Goal: Information Seeking & Learning: Learn about a topic

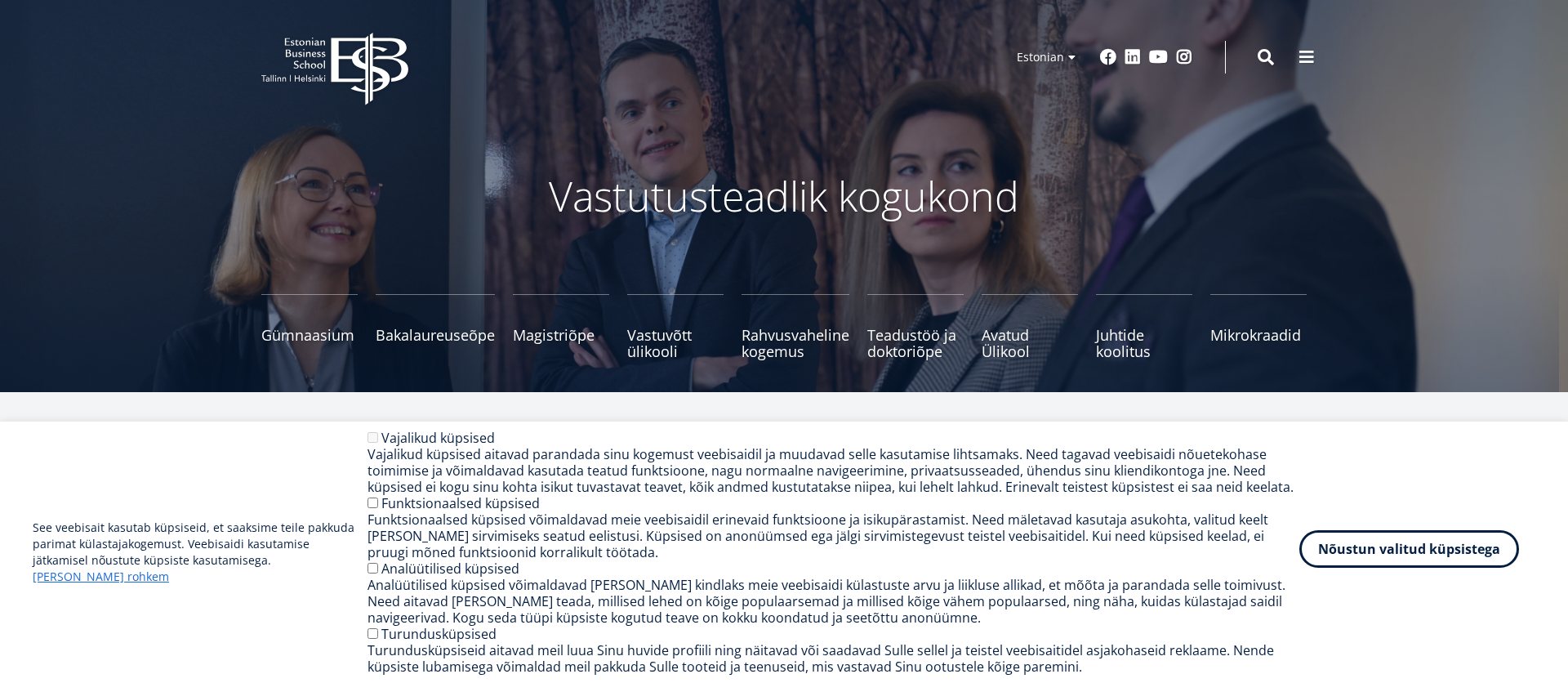
click at [1355, 545] on button "Nõustun valitud küpsistega" at bounding box center [1409, 549] width 220 height 38
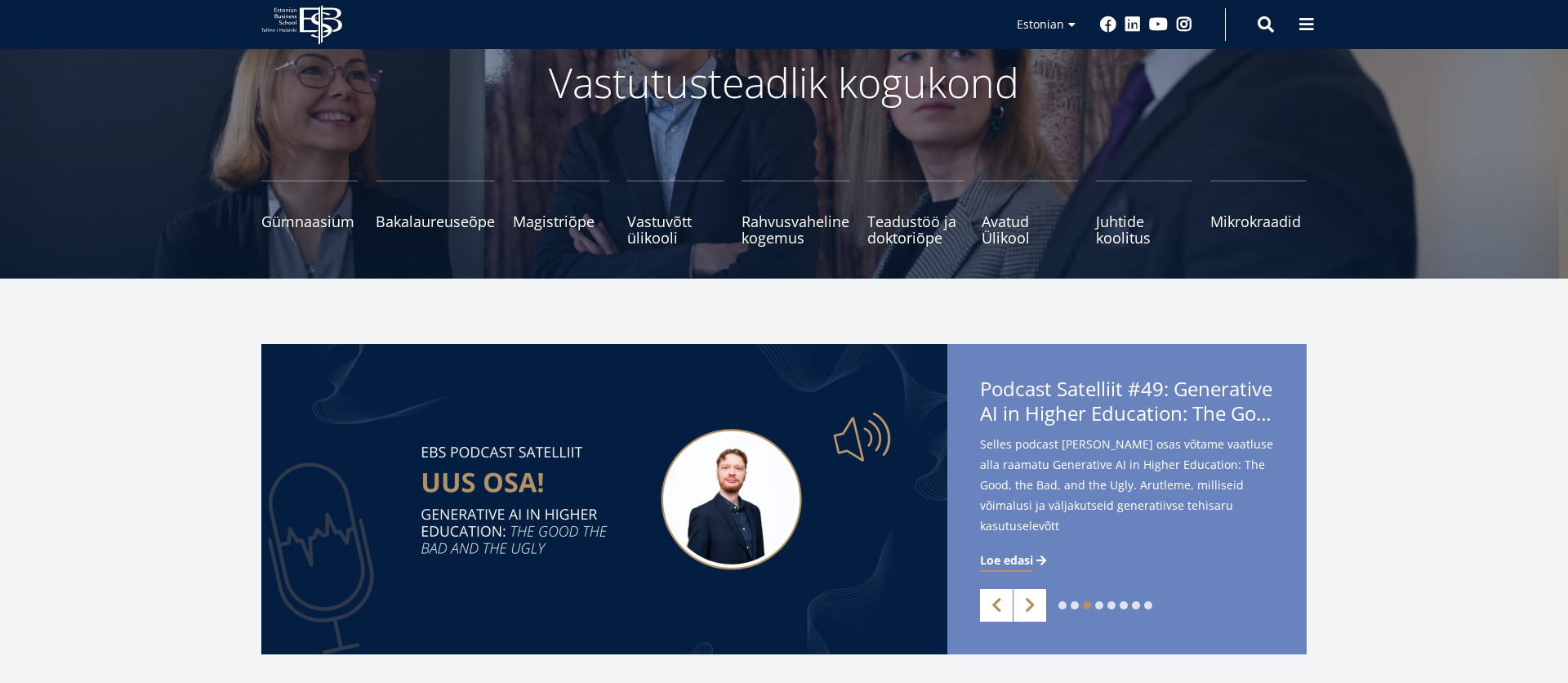
scroll to position [110, 0]
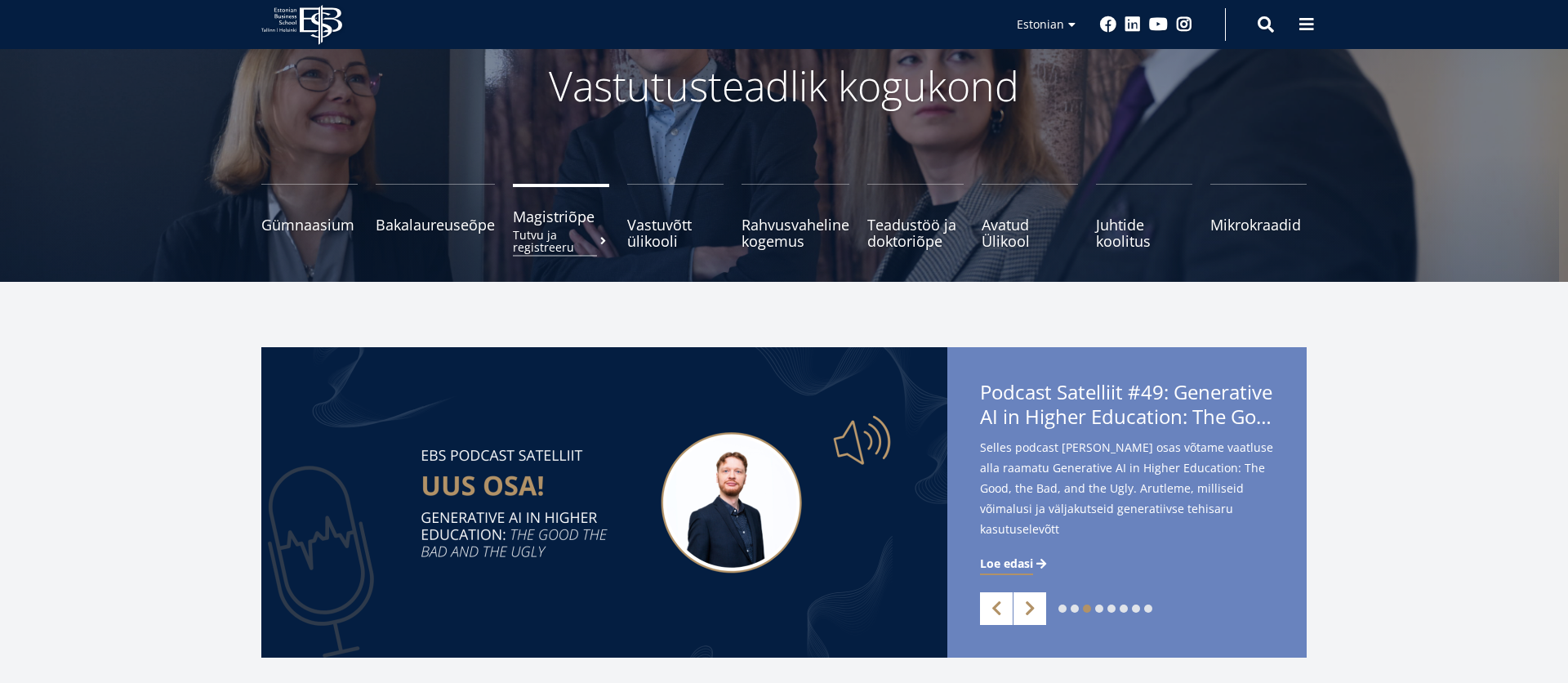
click at [533, 221] on span "Magistriõpe Tutvu ja registreeru" at bounding box center [560, 216] width 96 height 16
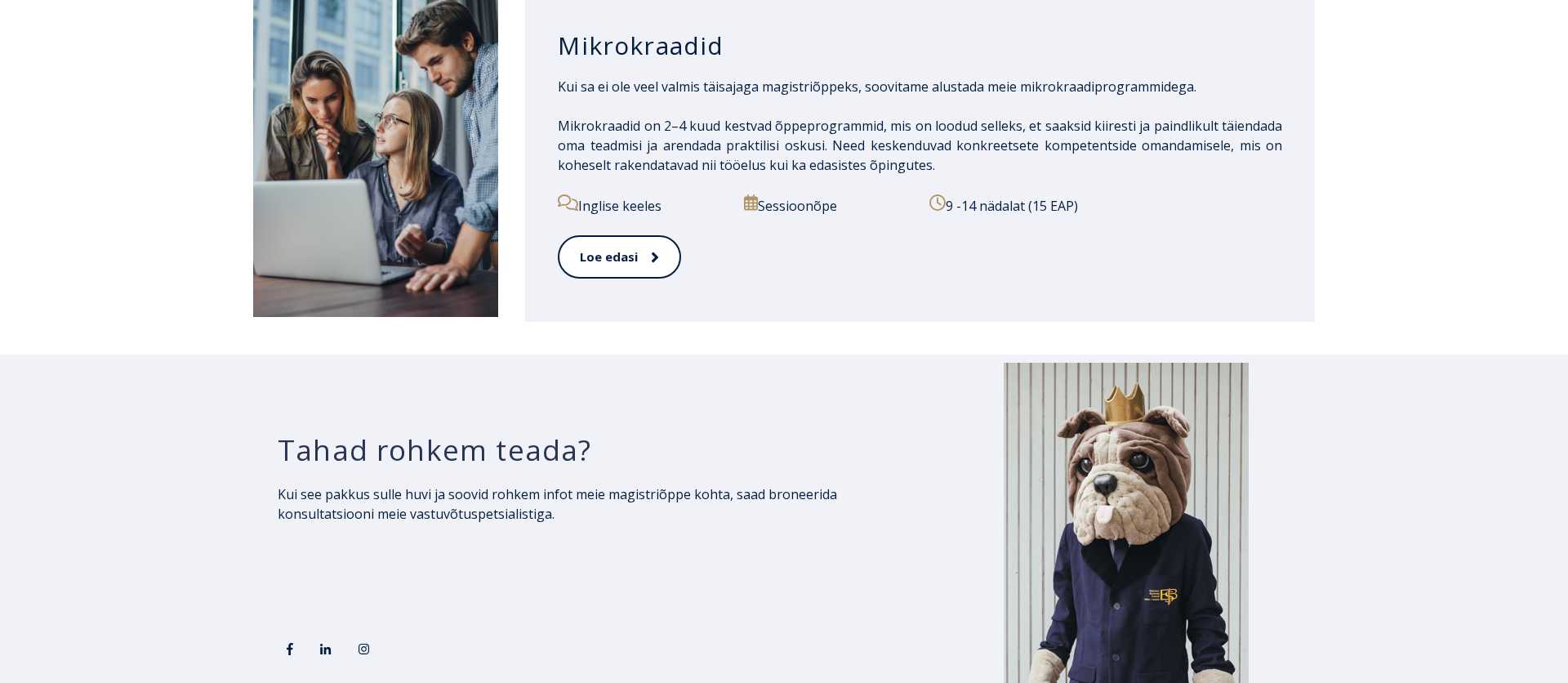
scroll to position [2622, 0]
click at [632, 265] on link "Loe edasi" at bounding box center [618, 256] width 122 height 45
